Goal: Find contact information: Find contact information

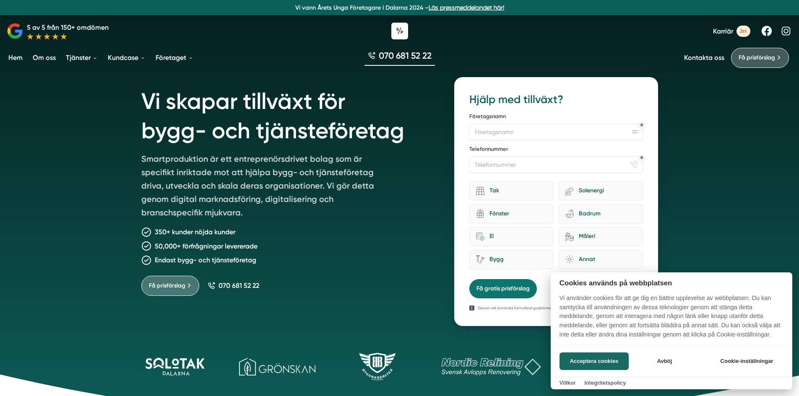
drag, startPoint x: 595, startPoint y: 367, endPoint x: 568, endPoint y: 348, distance: 32.2
click at [595, 366] on button "Acceptera cookies" at bounding box center [594, 362] width 69 height 18
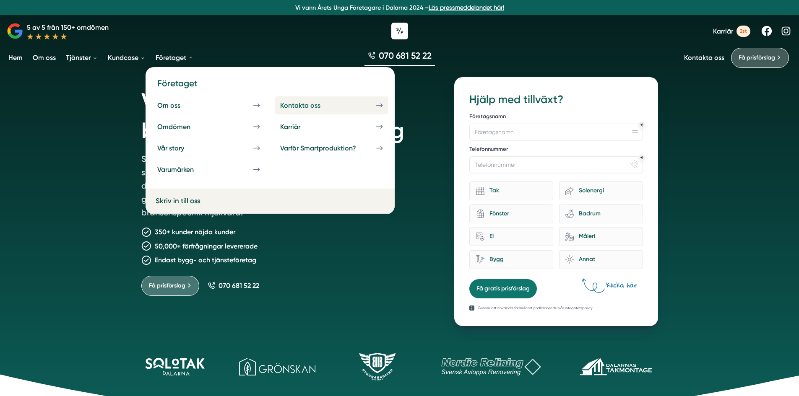
click at [287, 108] on div "Kontakta oss" at bounding box center [310, 106] width 60 height 8
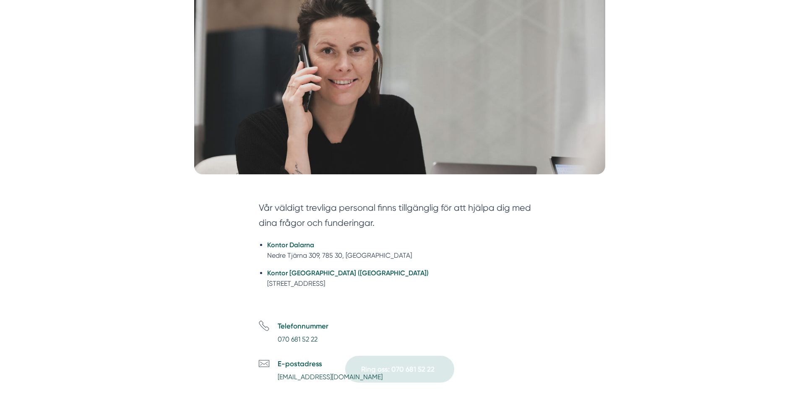
scroll to position [210, 0]
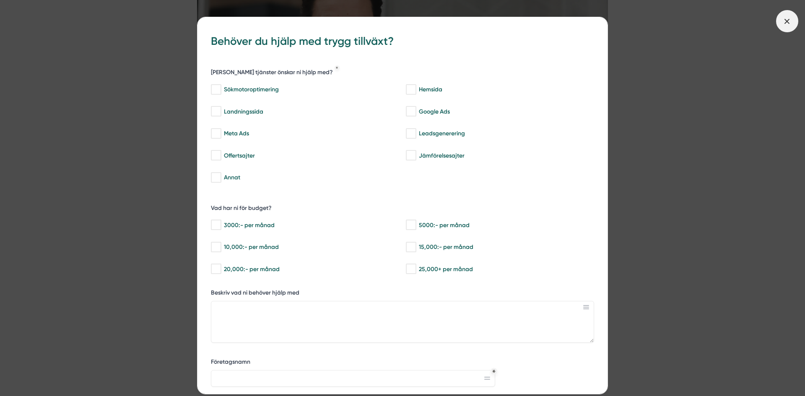
click at [785, 24] on icon at bounding box center [787, 21] width 9 height 9
